Goal: Browse casually: Explore the website without a specific task or goal

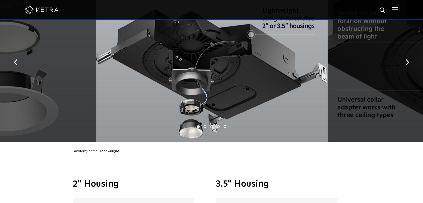
scroll to position [919, 0]
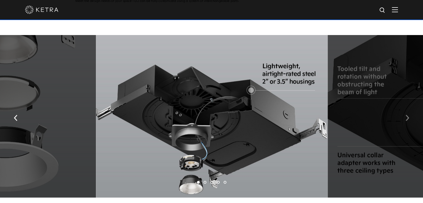
click at [408, 115] on img "button" at bounding box center [408, 118] width 4 height 6
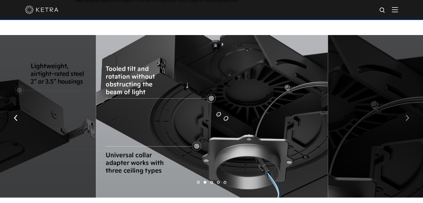
click at [408, 115] on img "button" at bounding box center [408, 118] width 4 height 6
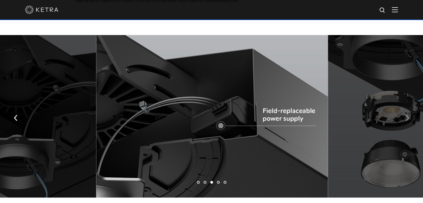
click at [407, 115] on img "button" at bounding box center [408, 118] width 4 height 6
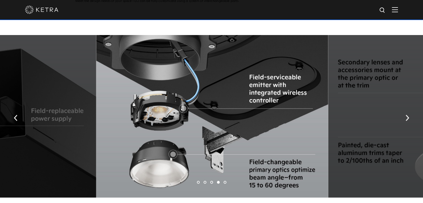
click at [20, 110] on button "button" at bounding box center [16, 117] width 12 height 19
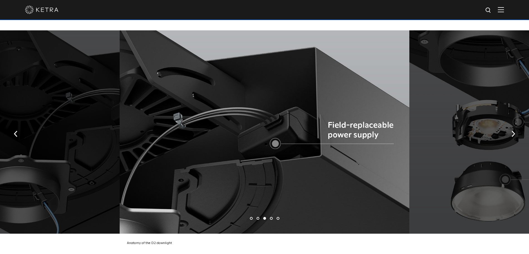
scroll to position [1021, 0]
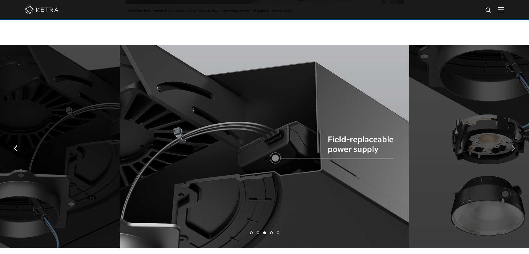
click at [423, 143] on button "button" at bounding box center [514, 147] width 12 height 19
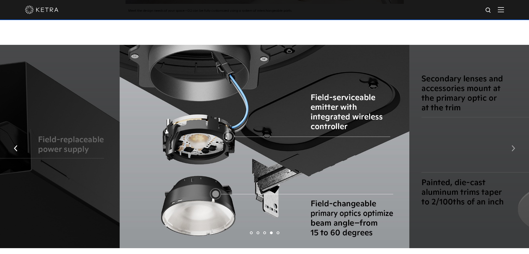
click at [423, 144] on button "button" at bounding box center [514, 147] width 12 height 19
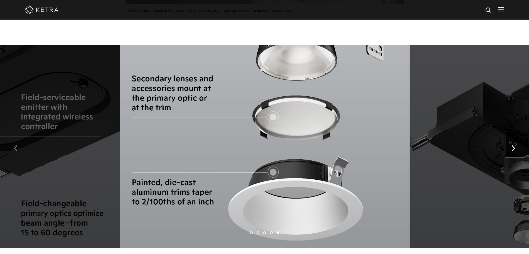
click at [18, 138] on button "button" at bounding box center [16, 147] width 12 height 19
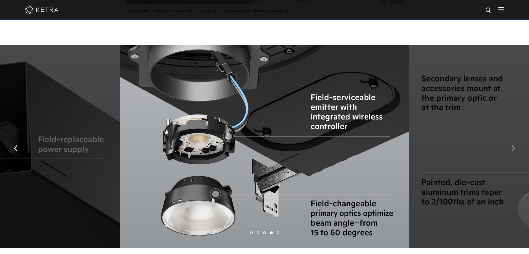
click at [423, 145] on img "button" at bounding box center [514, 148] width 4 height 6
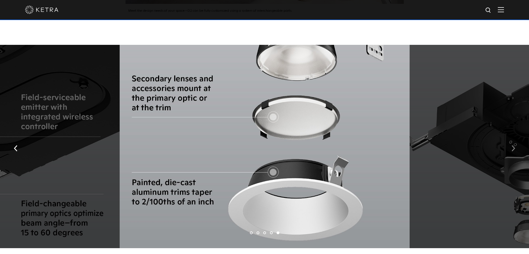
click at [423, 145] on img "button" at bounding box center [514, 148] width 4 height 6
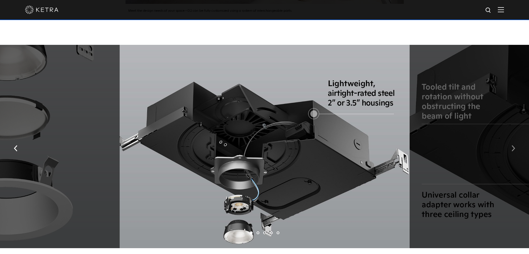
click at [423, 145] on img "button" at bounding box center [514, 148] width 4 height 6
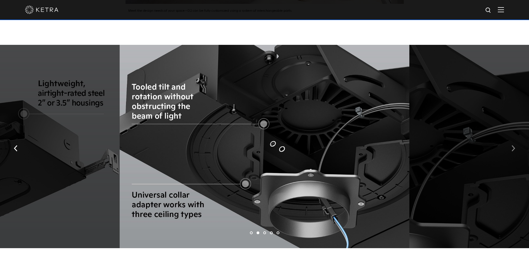
click at [423, 145] on img "button" at bounding box center [514, 148] width 4 height 6
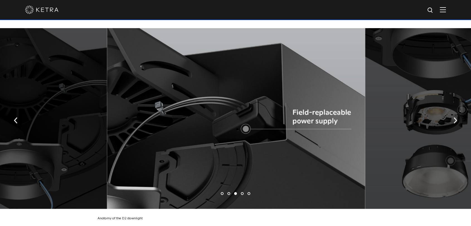
scroll to position [928, 0]
